Goal: Information Seeking & Learning: Learn about a topic

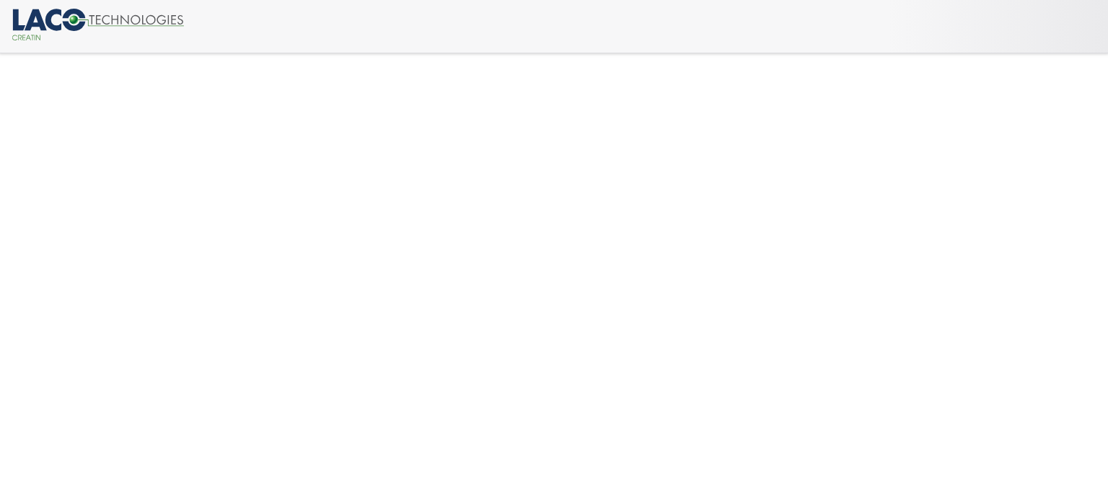
click at [79, 28] on icon at bounding box center [73, 20] width 23 height 22
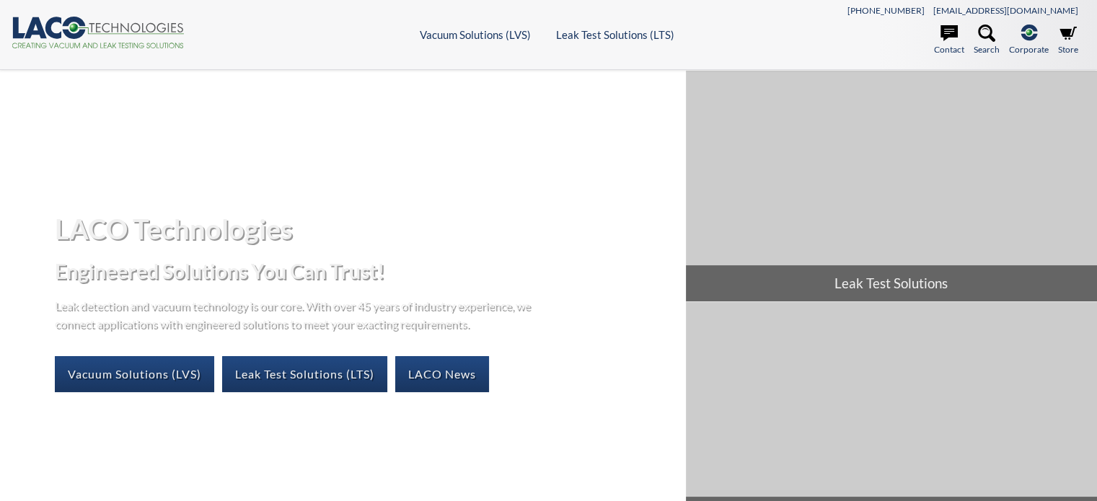
select select "Language Translate Widget"
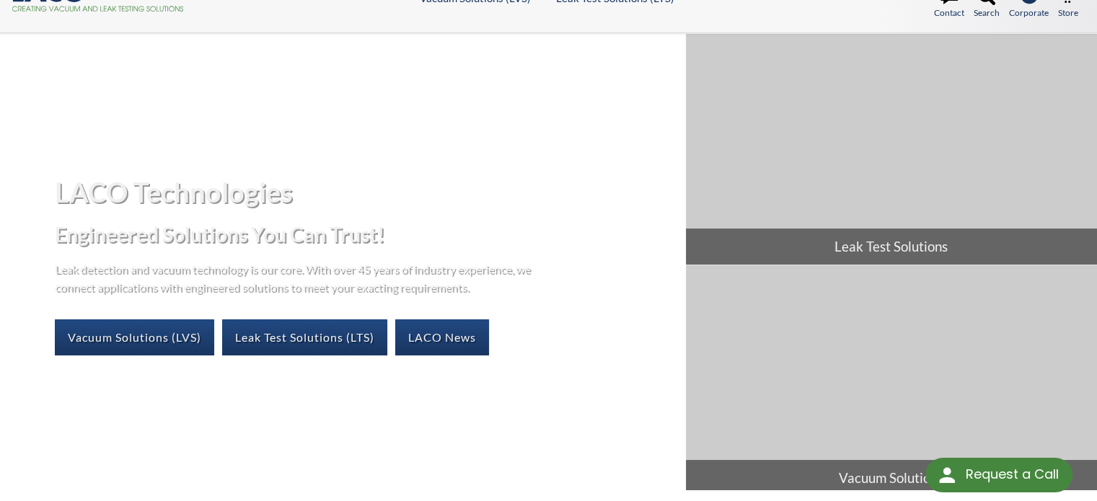
scroll to position [43, 0]
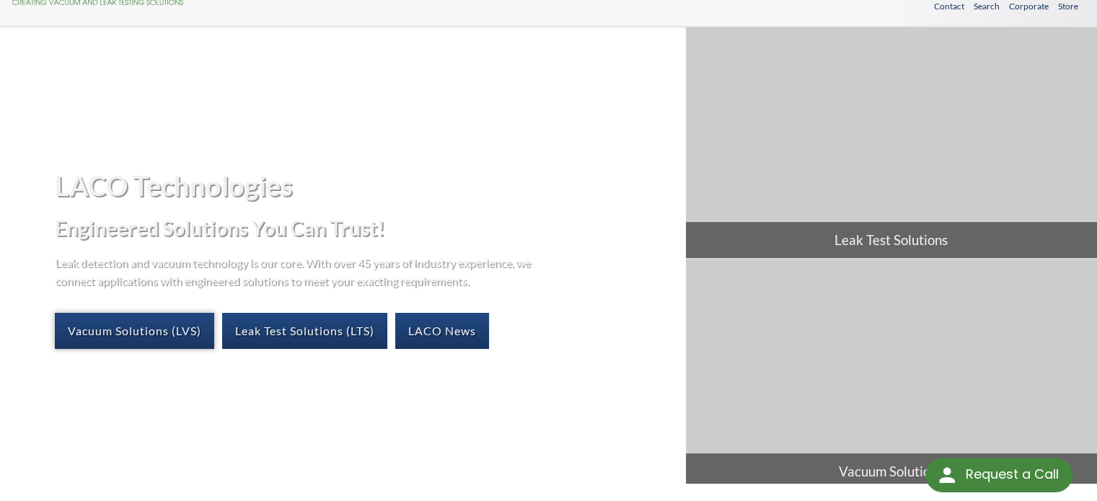
click at [162, 325] on link "Vacuum Solutions (LVS)" at bounding box center [134, 331] width 159 height 36
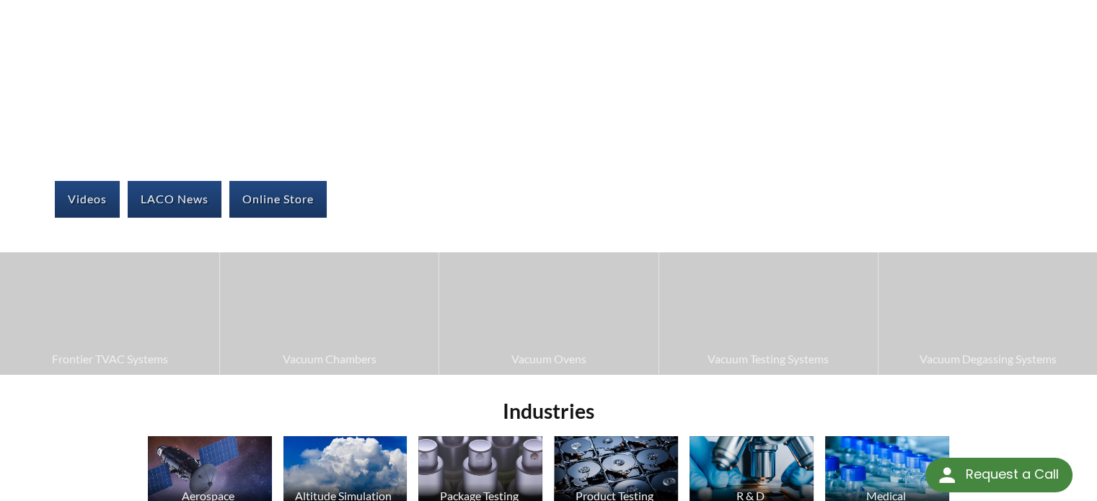
scroll to position [153, 0]
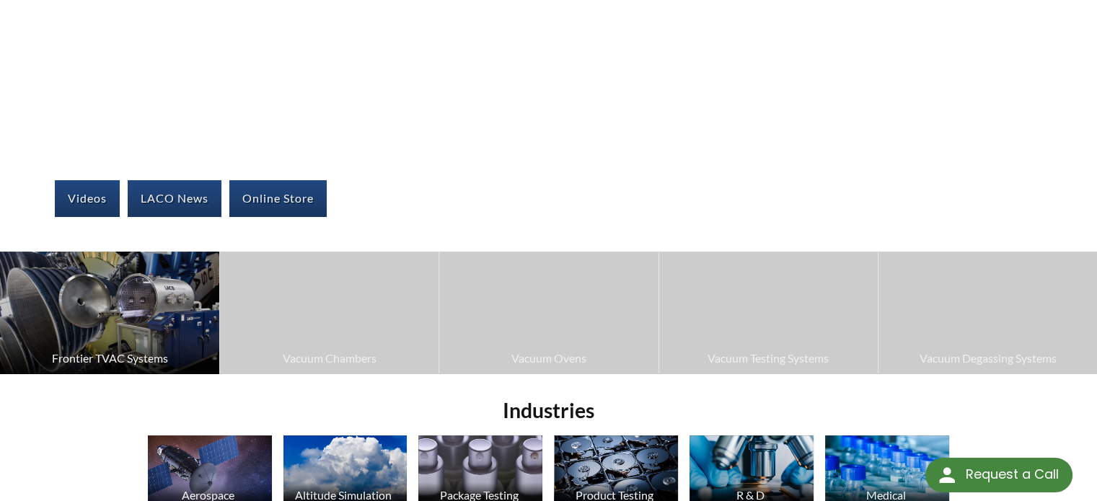
click at [138, 363] on span "Frontier TVAC Systems" at bounding box center [109, 358] width 205 height 19
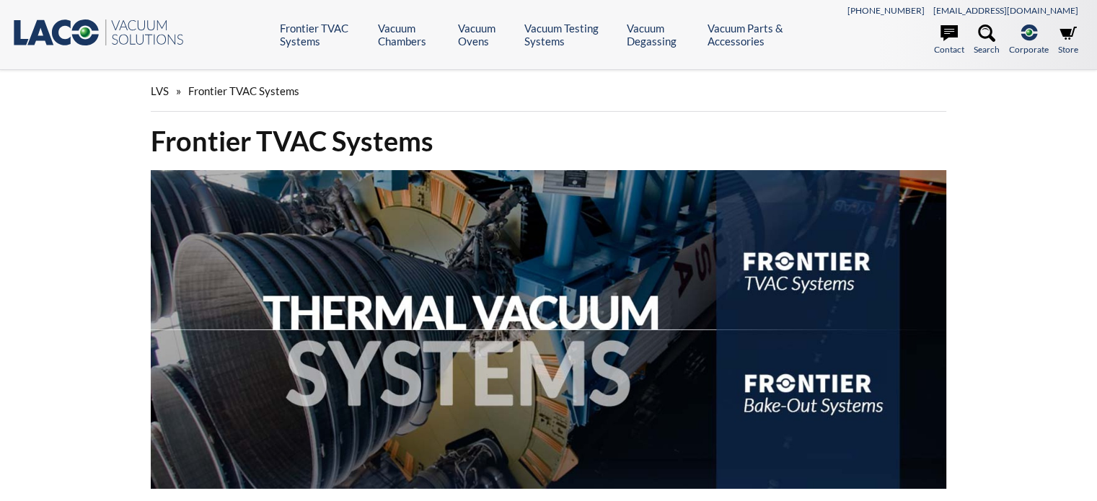
select select "Language Translate Widget"
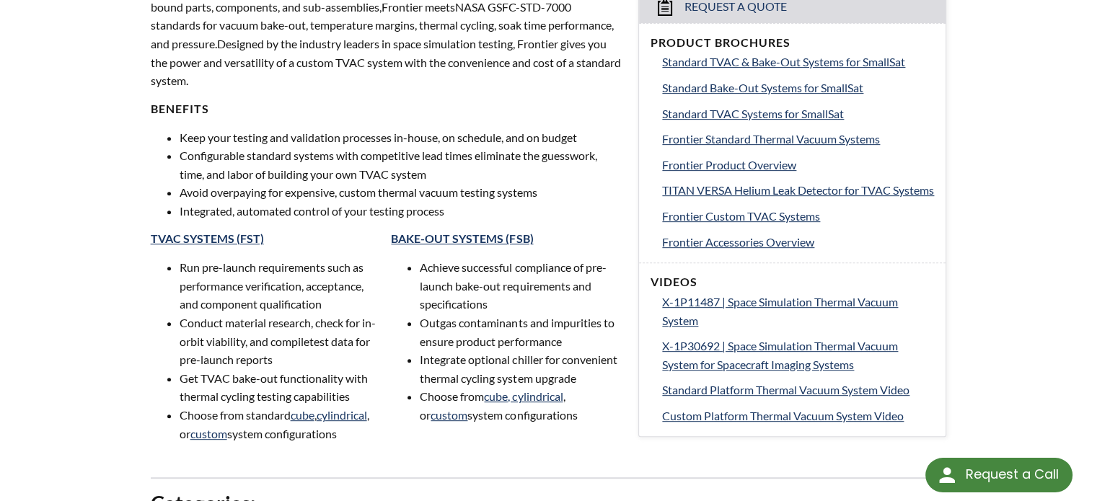
scroll to position [600, 0]
click at [683, 140] on span "Frontier Standard Thermal Vacuum Systems" at bounding box center [771, 139] width 218 height 14
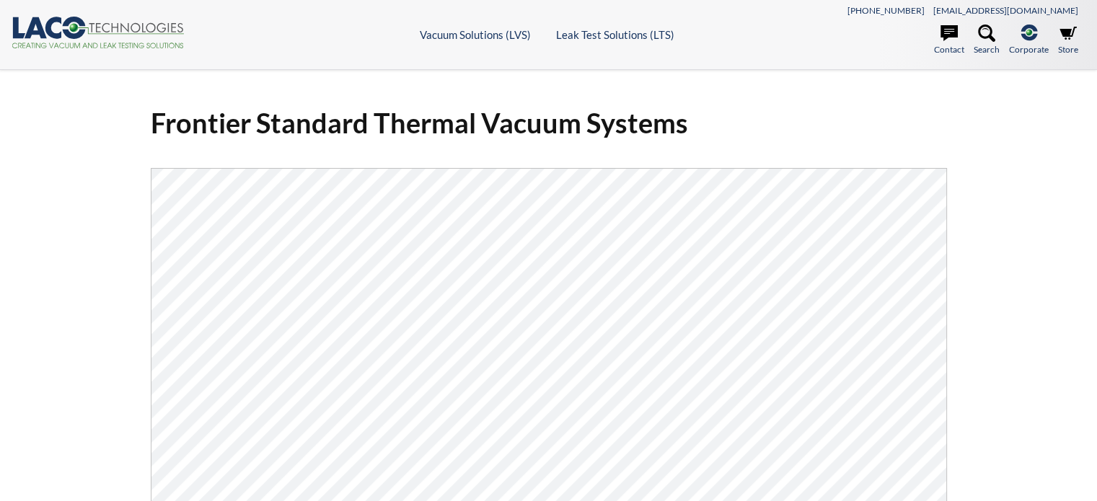
select select "Language Translate Widget"
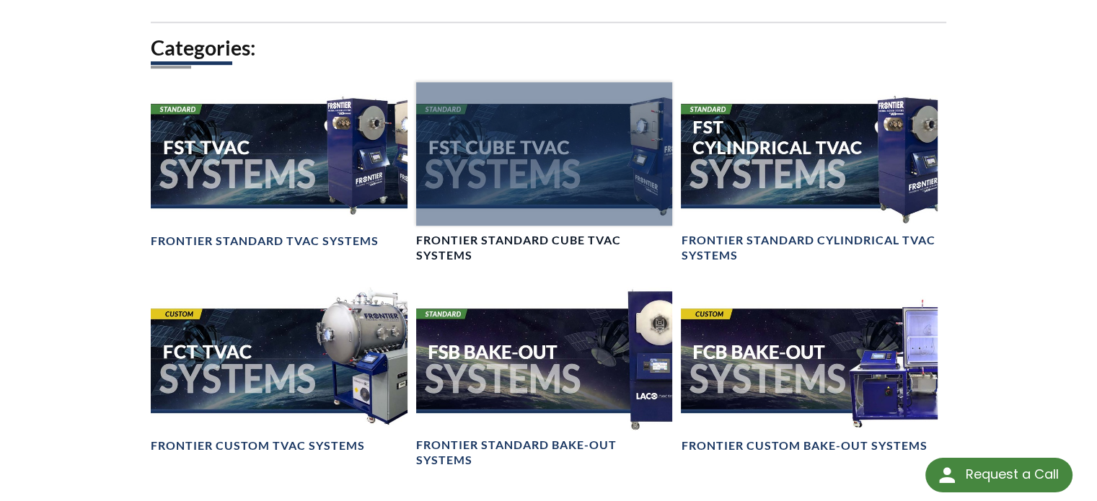
scroll to position [1054, 0]
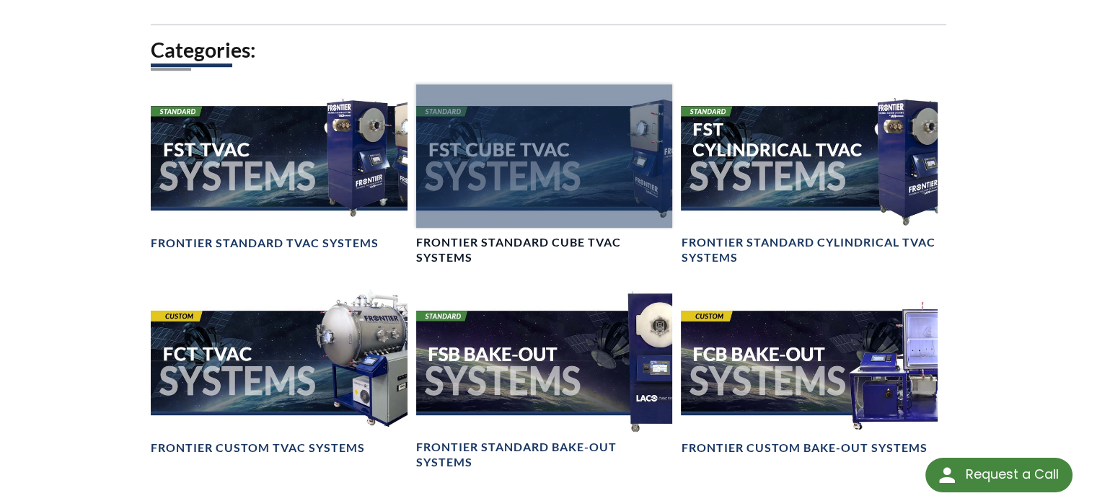
click at [447, 237] on h4 "Frontier Standard Cube TVAC Systems" at bounding box center [544, 250] width 257 height 30
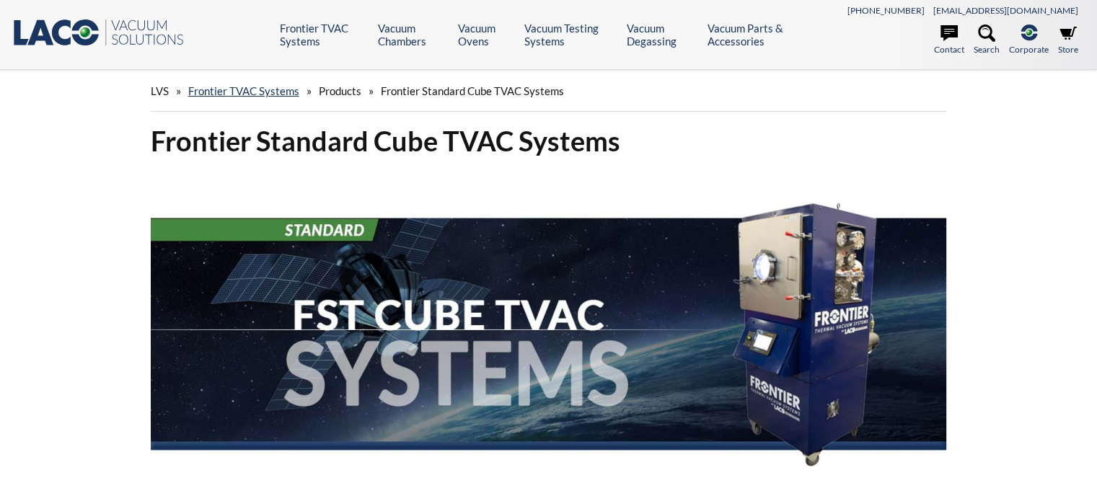
select select "Language Translate Widget"
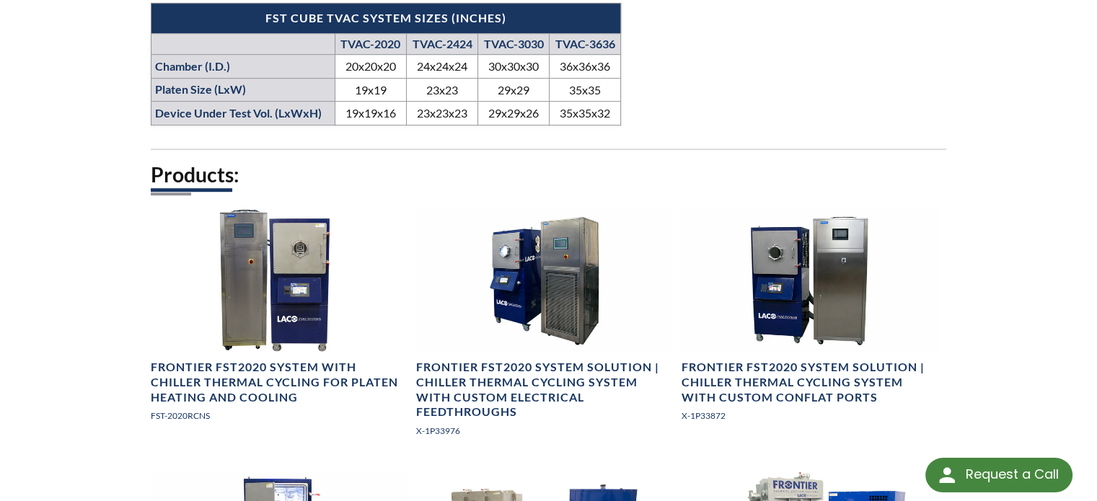
scroll to position [933, 0]
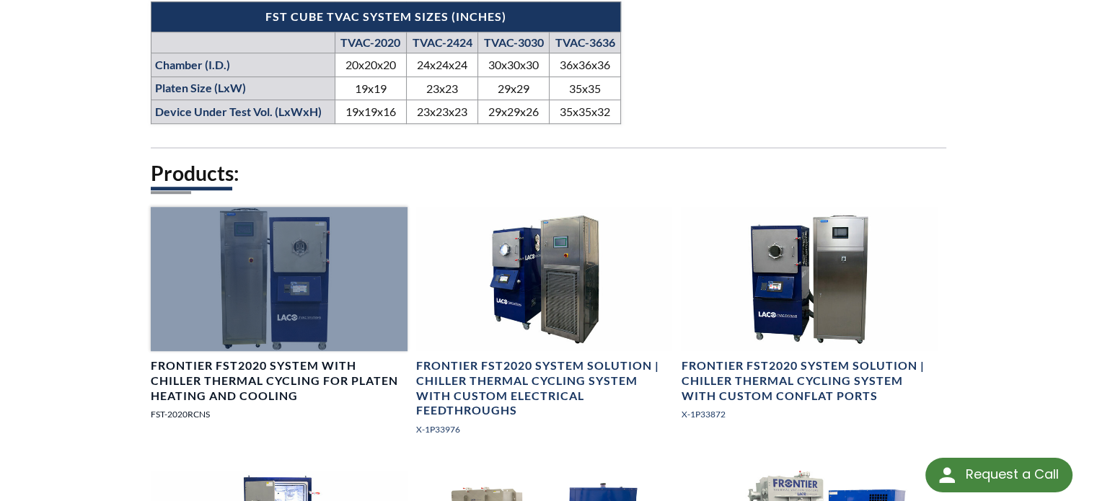
click at [273, 389] on h4 "Frontier FST2020 System with Chiller Thermal Cycling for Platen Heating and Coo…" at bounding box center [279, 380] width 257 height 45
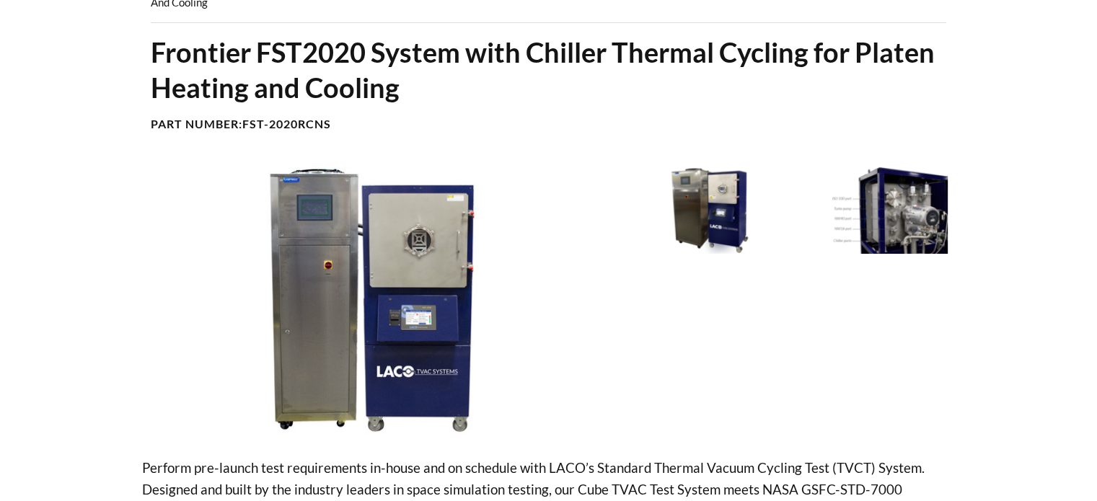
select select "Language Translate Widget"
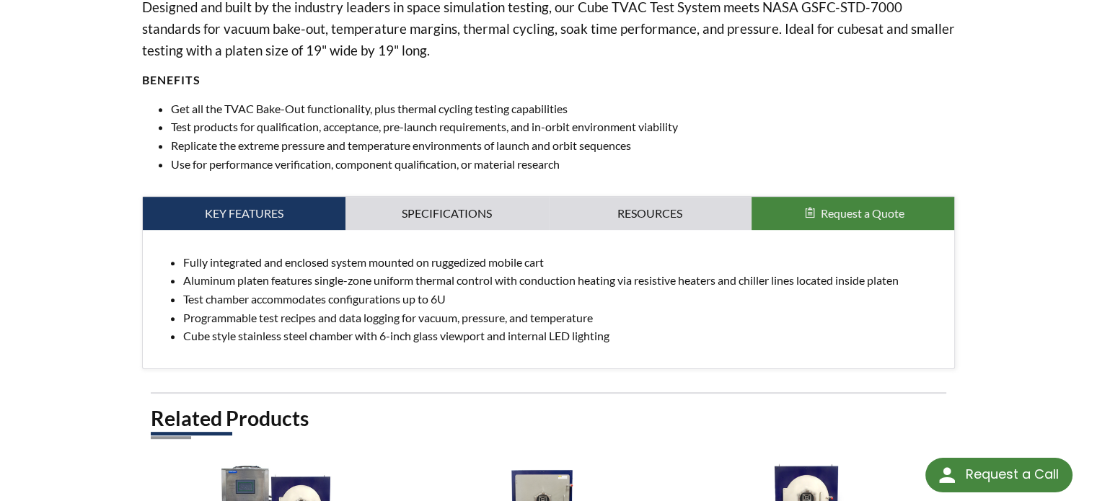
scroll to position [588, 0]
click at [419, 231] on div "Fully integrated and enclosed system mounted on ruggedized mobile cart Aluminum…" at bounding box center [549, 299] width 812 height 138
click at [409, 216] on link "Specifications" at bounding box center [446, 213] width 203 height 33
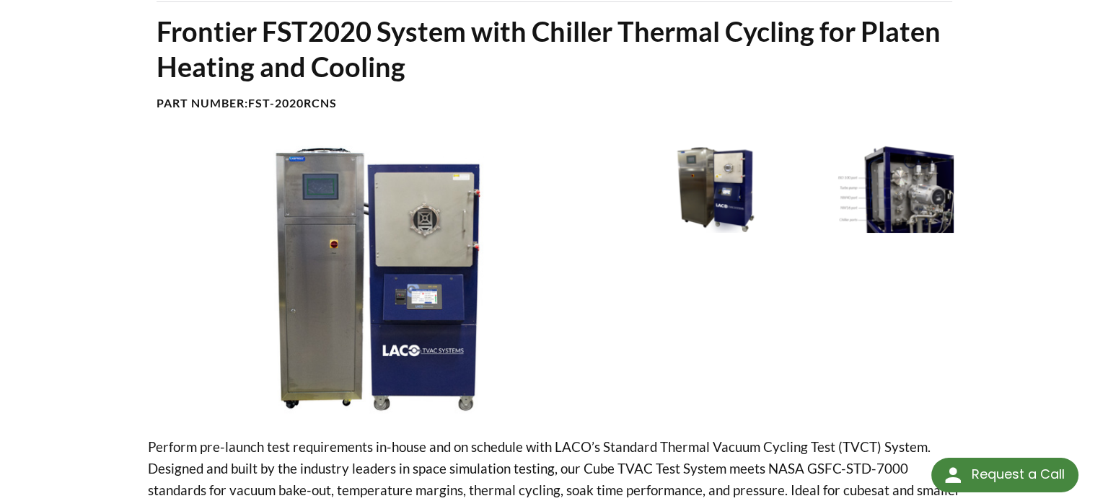
scroll to position [124, 0]
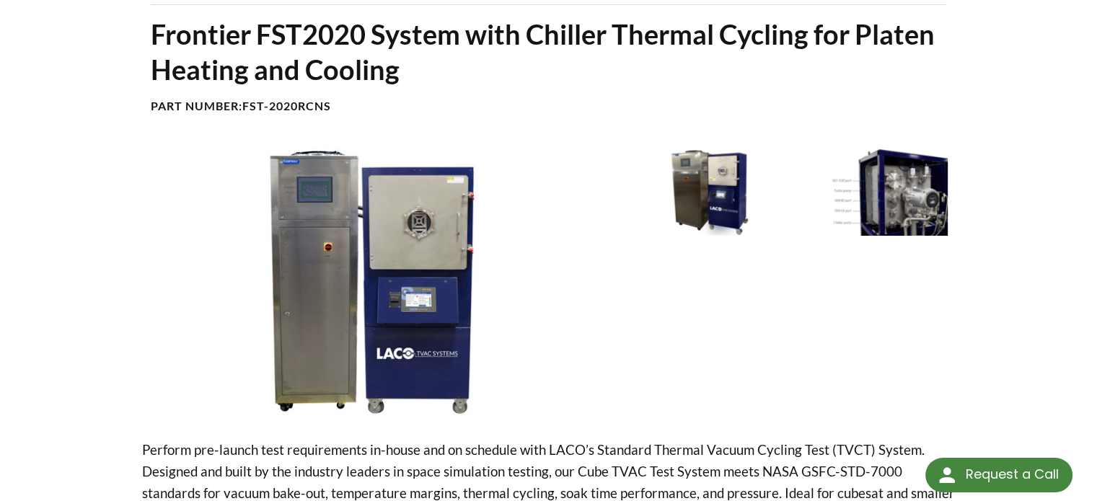
drag, startPoint x: 364, startPoint y: 296, endPoint x: 244, endPoint y: 264, distance: 124.0
click at [244, 264] on img at bounding box center [380, 283] width 477 height 268
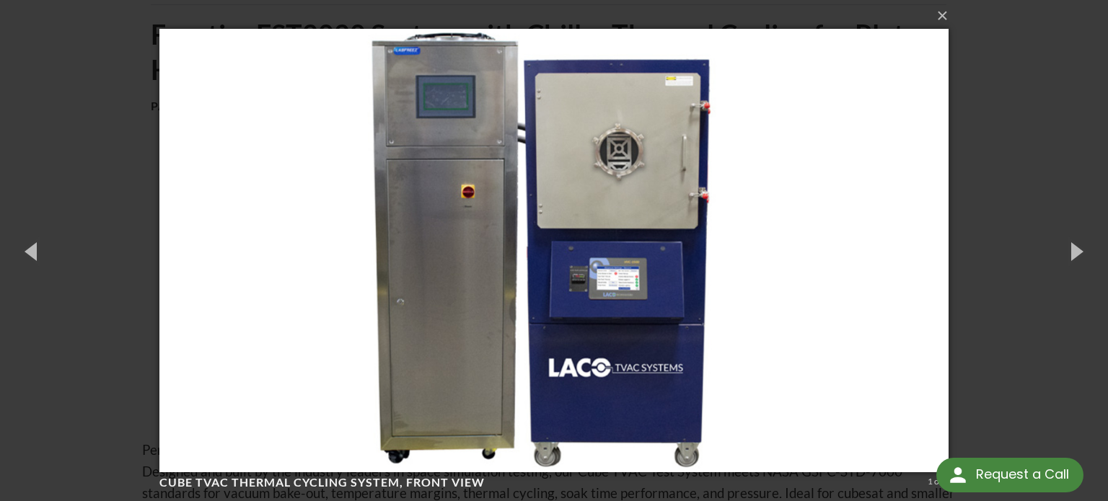
click at [202, 237] on img at bounding box center [553, 250] width 788 height 501
